Goal: Information Seeking & Learning: Learn about a topic

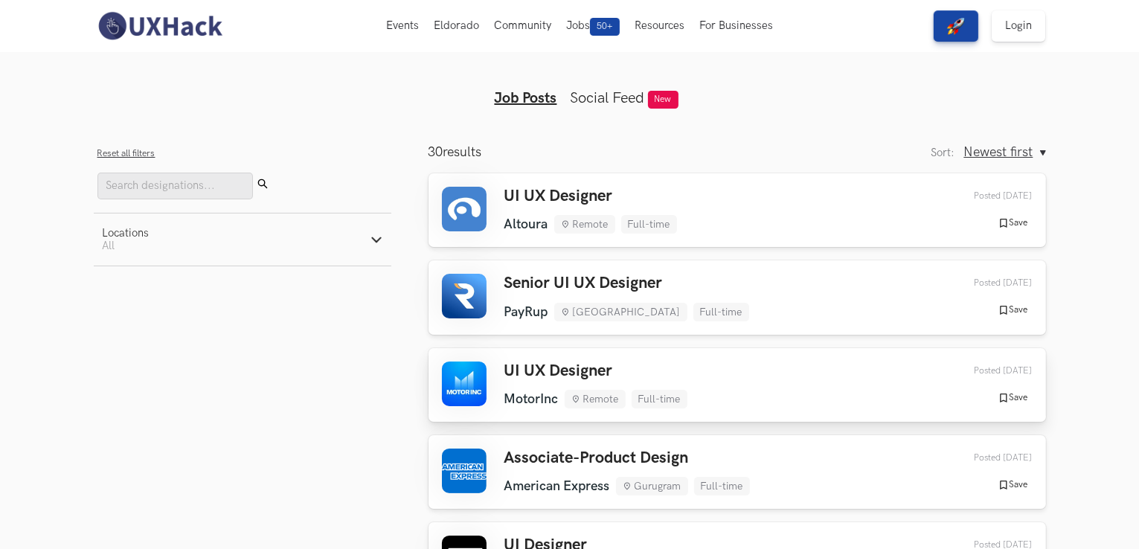
click at [767, 384] on div "UI UX Designer MotorInc Remote Full-time MotorInc Remote Full-time [DATE] Poste…" at bounding box center [737, 384] width 590 height 47
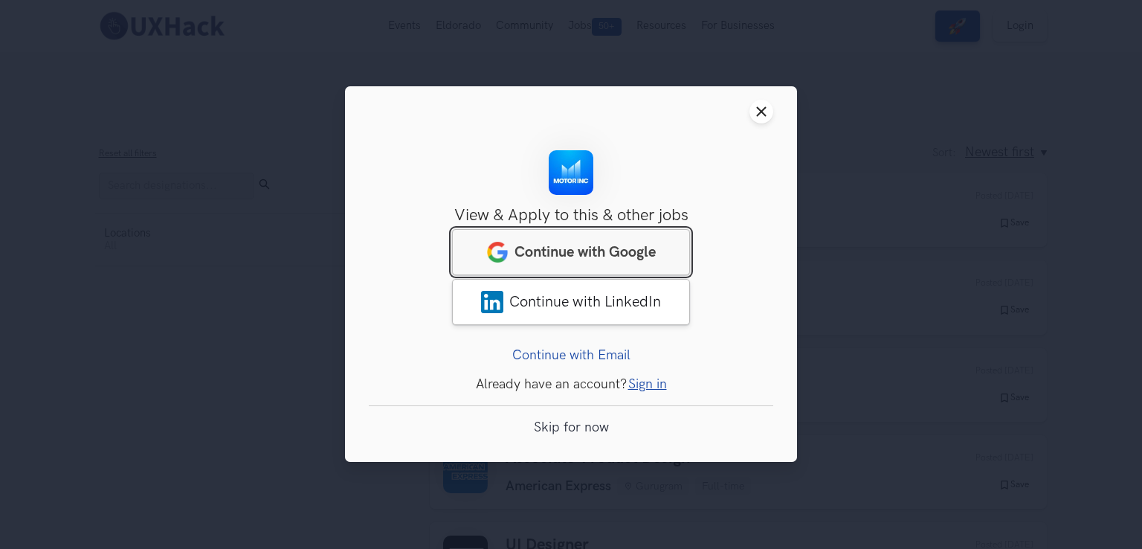
click at [666, 247] on link "Continue with Google" at bounding box center [571, 253] width 238 height 46
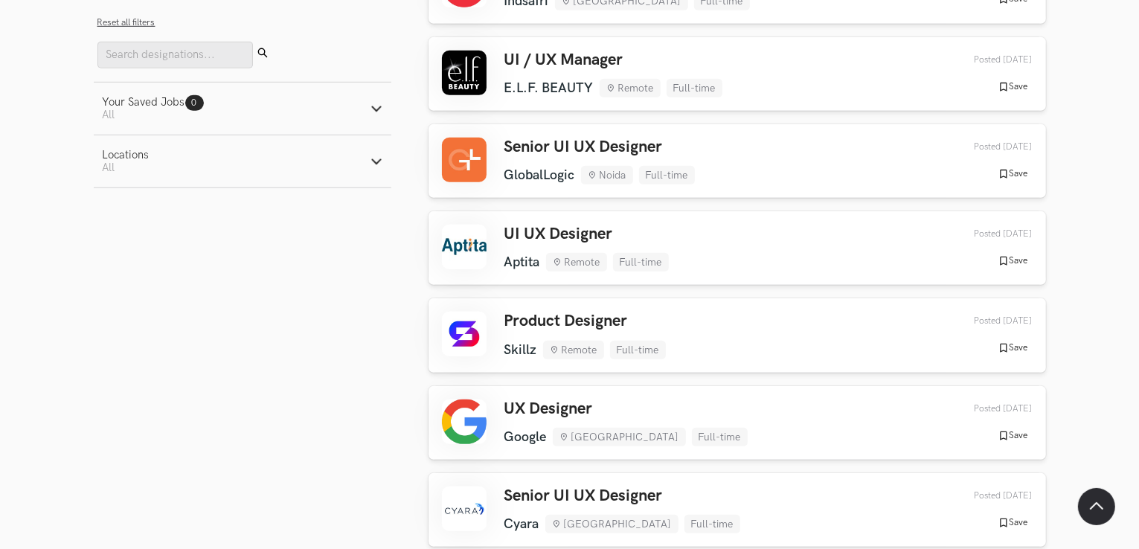
scroll to position [1057, 0]
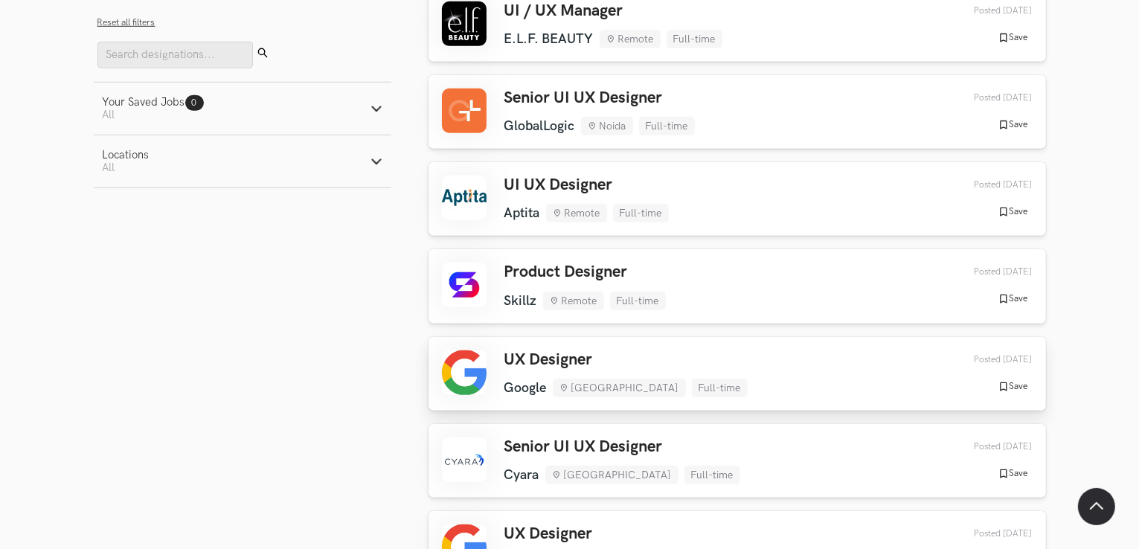
click at [541, 362] on h3 "UX Designer" at bounding box center [625, 359] width 243 height 19
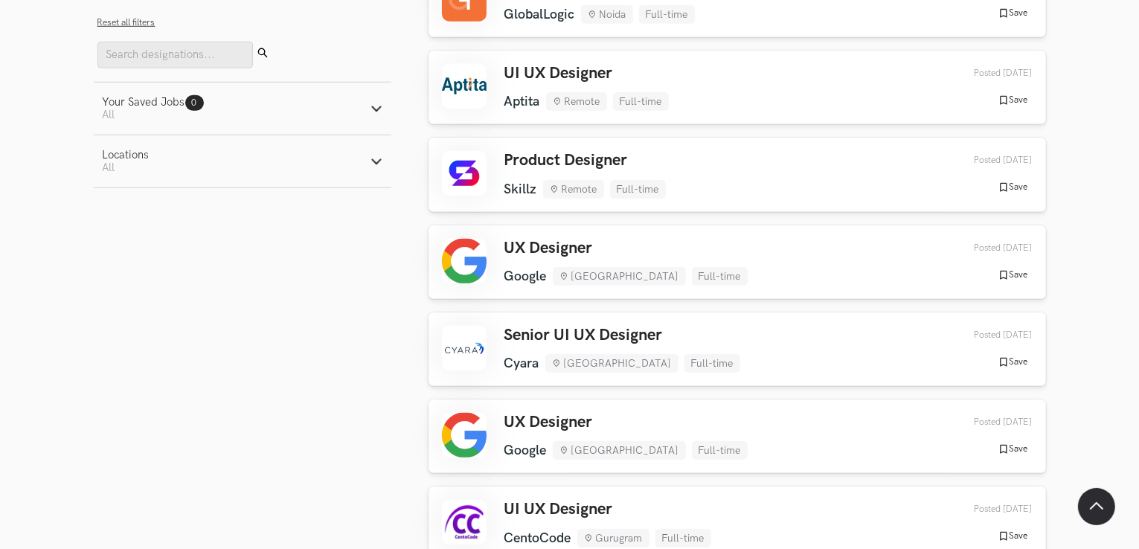
scroll to position [1206, 0]
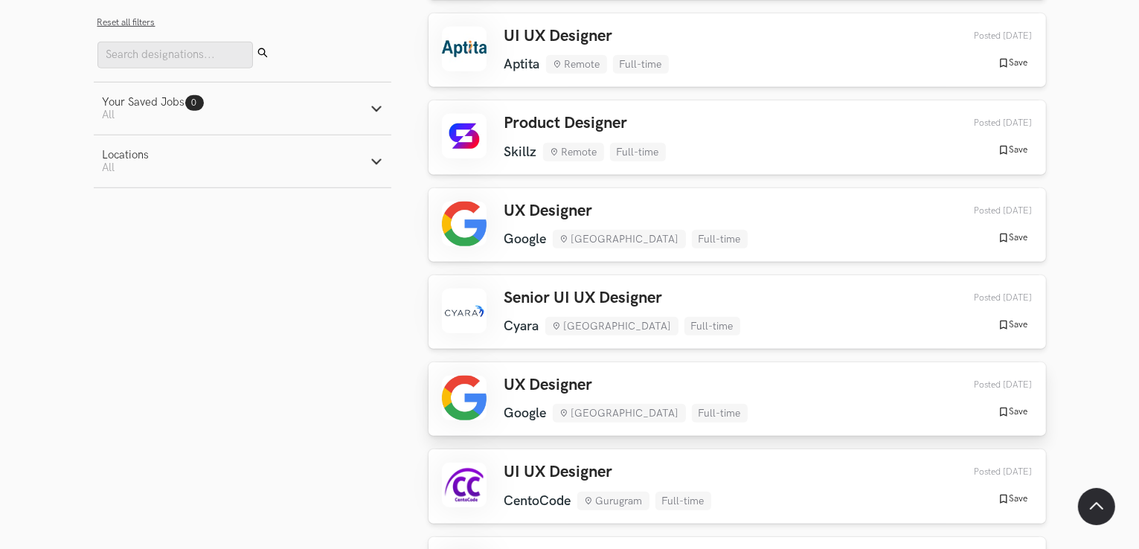
click at [586, 387] on h3 "UX Designer" at bounding box center [625, 385] width 243 height 19
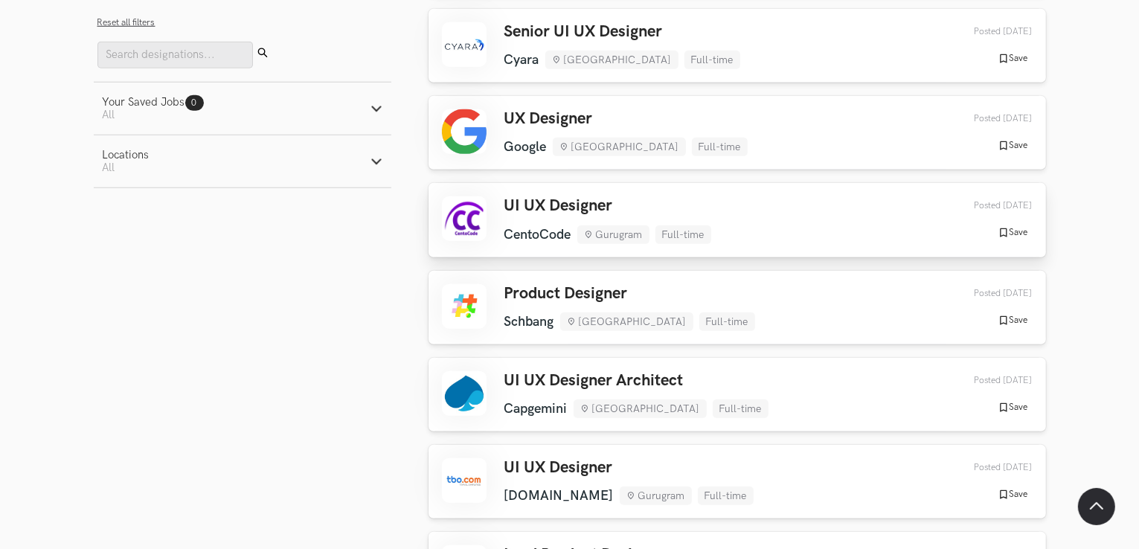
scroll to position [1504, 0]
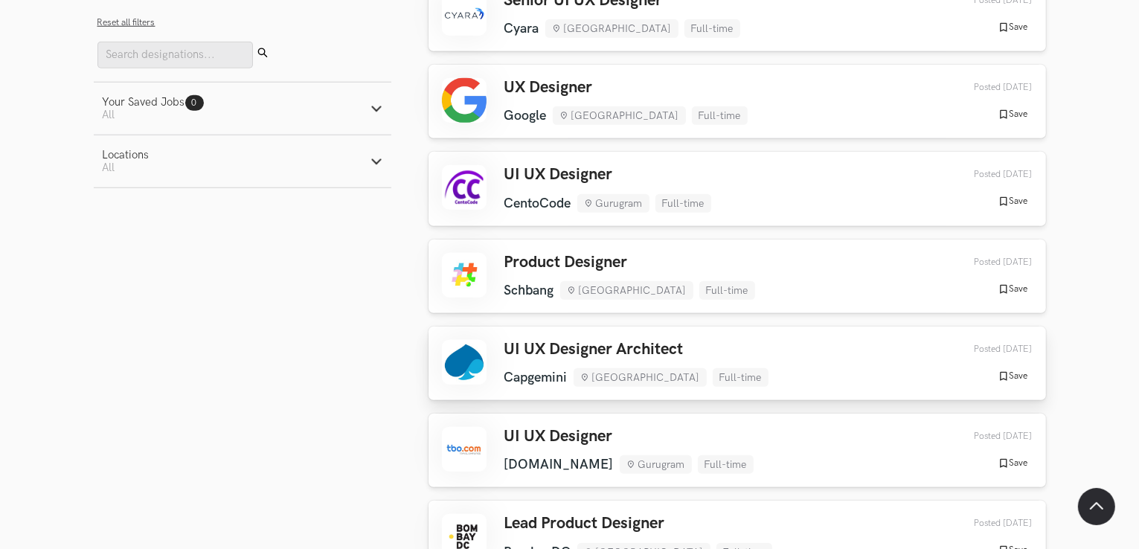
click at [614, 338] on link "UI UX Designer Architect Capgemini [GEOGRAPHIC_DATA] Full-time Capgemini [GEOGR…" at bounding box center [736, 363] width 617 height 74
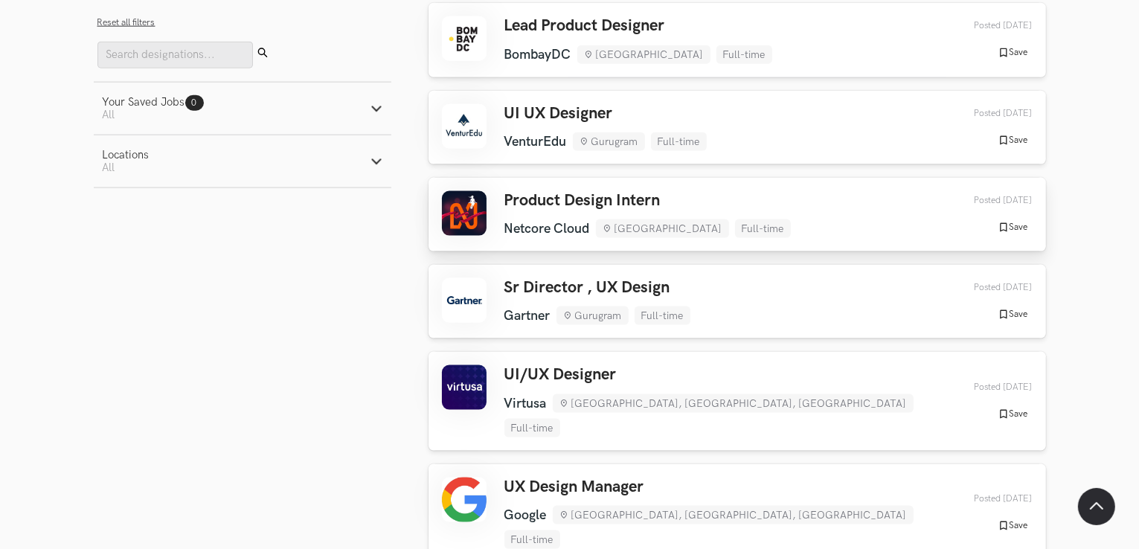
scroll to position [2024, 0]
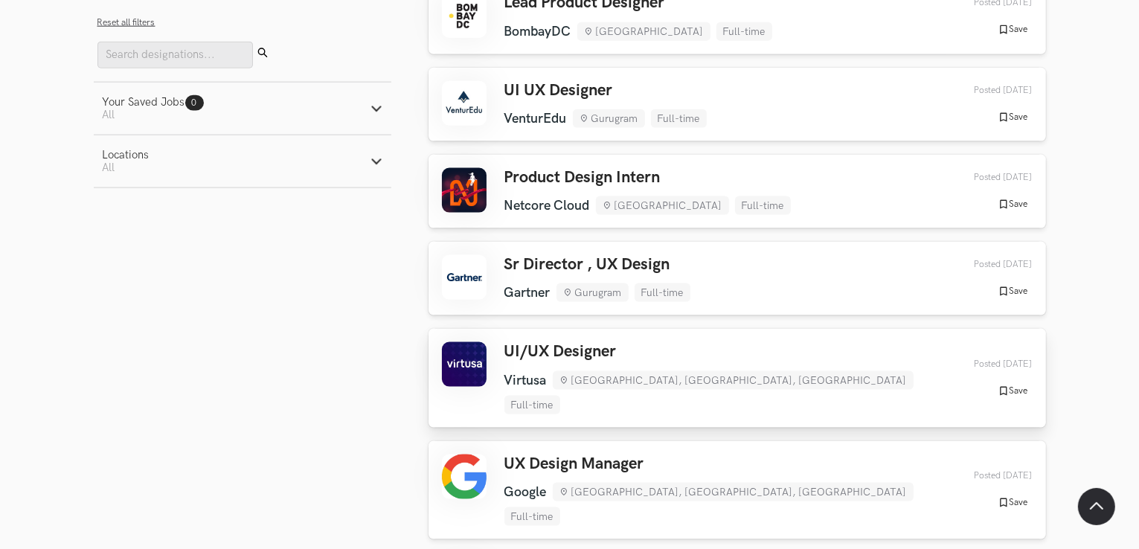
click at [511, 346] on h3 "UI/UX Designer" at bounding box center [721, 351] width 435 height 19
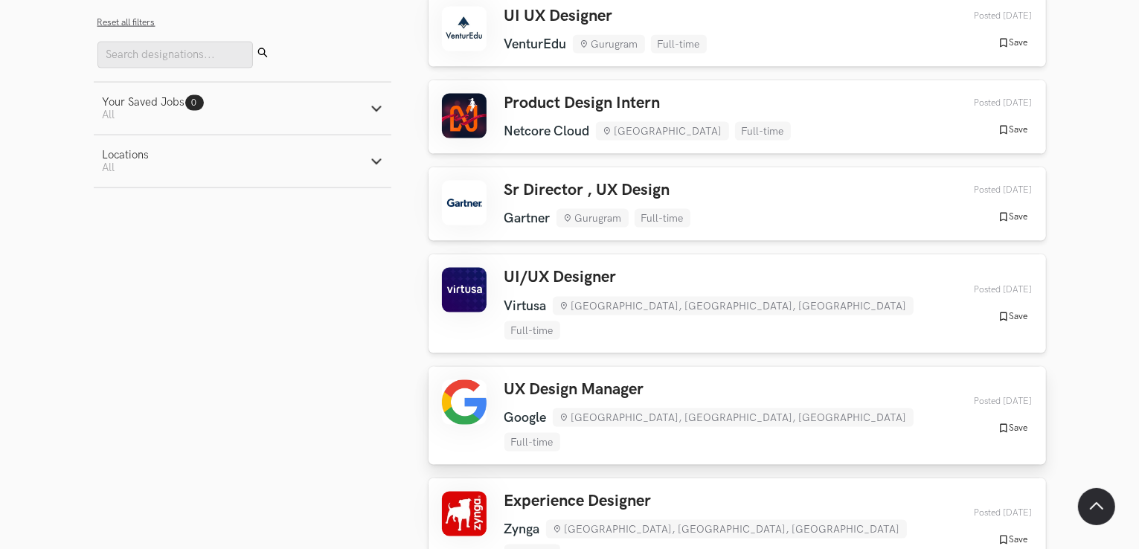
click at [506, 380] on h3 "UX Design Manager" at bounding box center [721, 389] width 435 height 19
click at [629, 97] on h3 "Product Design Intern" at bounding box center [647, 103] width 286 height 19
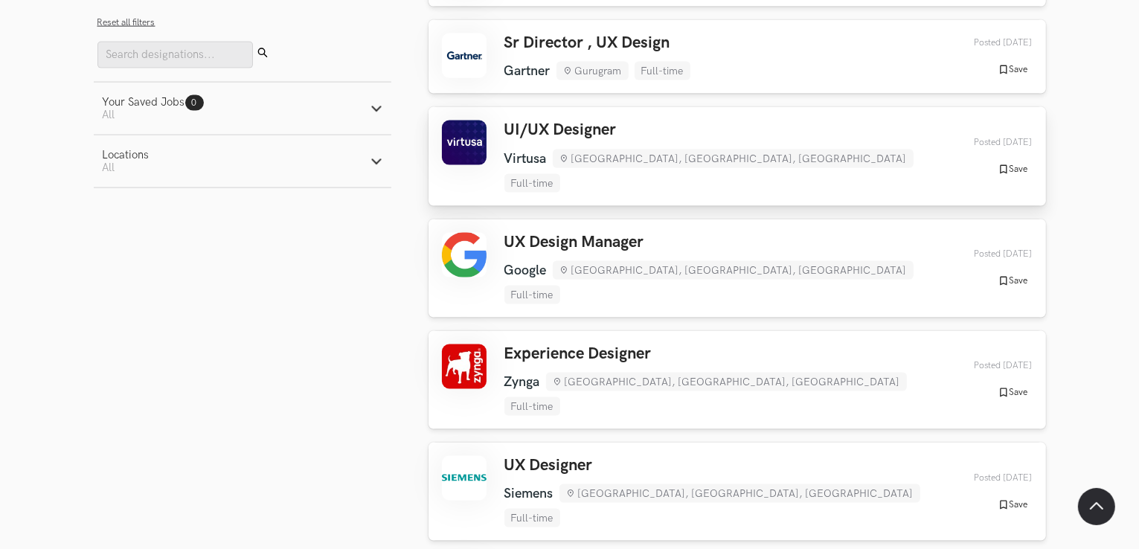
scroll to position [2247, 0]
click at [515, 343] on h3 "Experience Designer" at bounding box center [721, 352] width 435 height 19
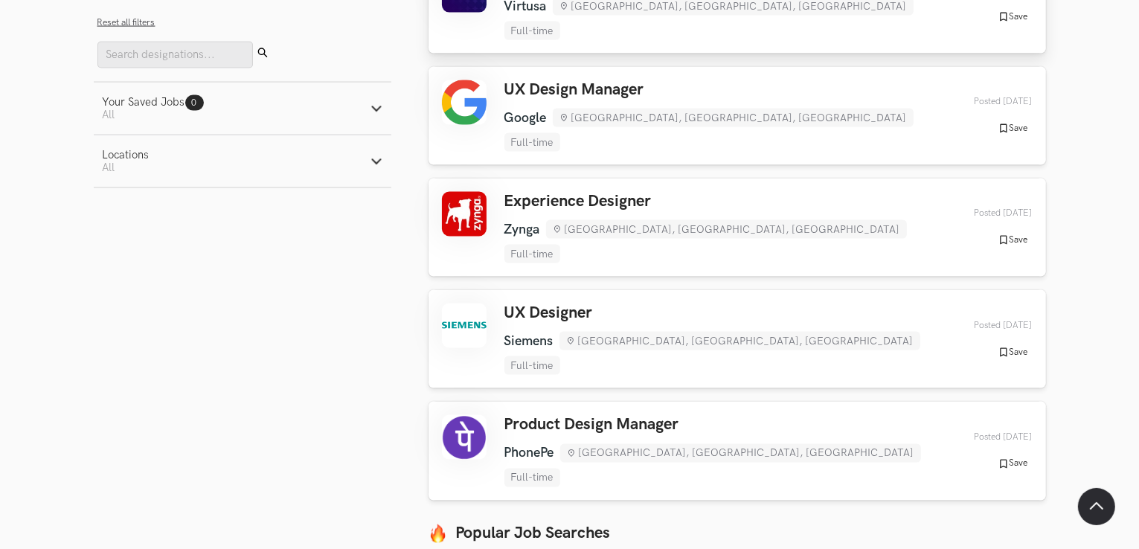
scroll to position [2470, 0]
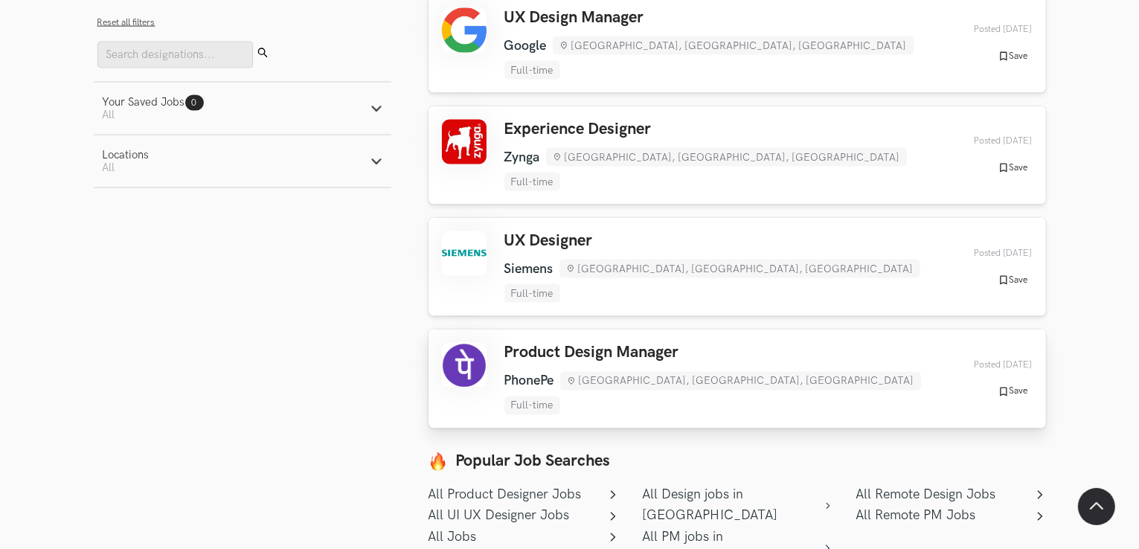
click at [503, 343] on div "Product Design Manager PhonePe [GEOGRAPHIC_DATA], [GEOGRAPHIC_DATA], [GEOGRAPHI…" at bounding box center [737, 378] width 590 height 71
click at [1038, 491] on icon at bounding box center [1039, 495] width 5 height 9
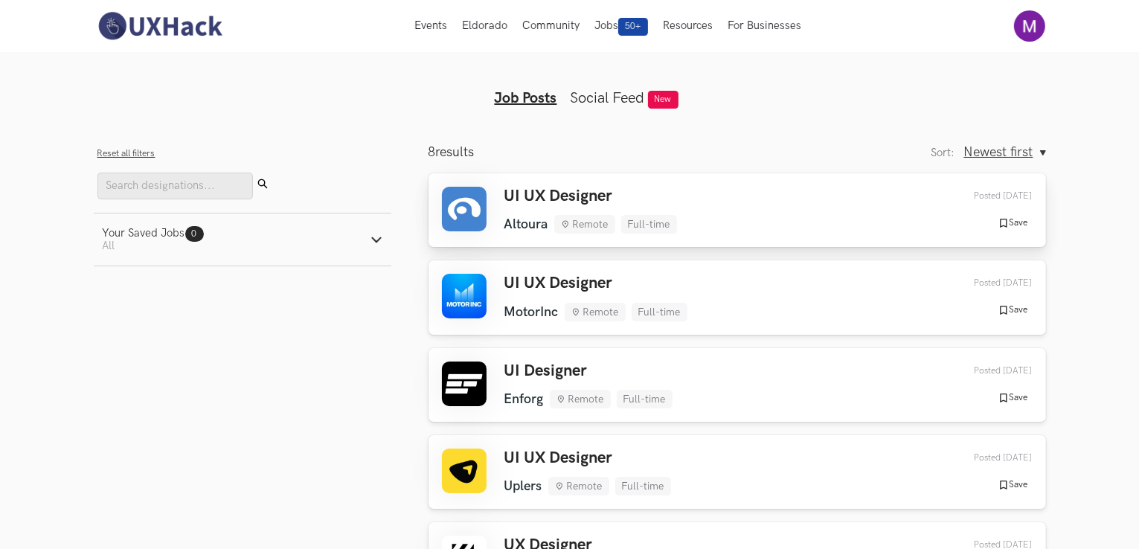
click at [516, 202] on h3 "UI UX Designer" at bounding box center [590, 196] width 173 height 19
